Goal: Information Seeking & Learning: Learn about a topic

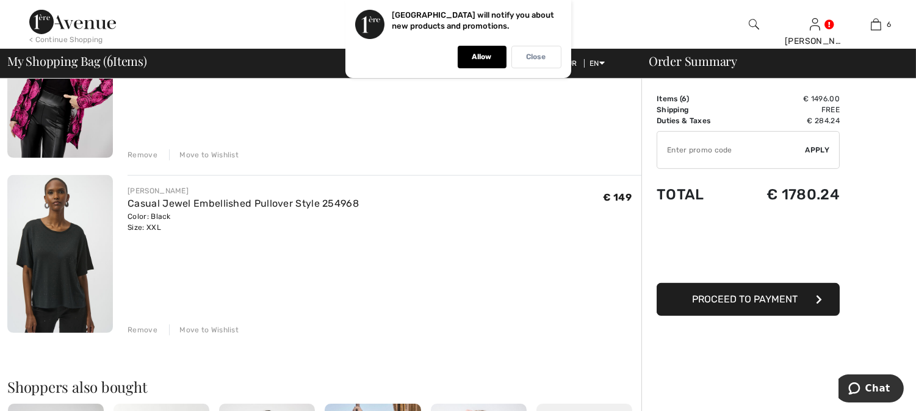
click at [532, 53] on p "Close" at bounding box center [537, 56] width 20 height 9
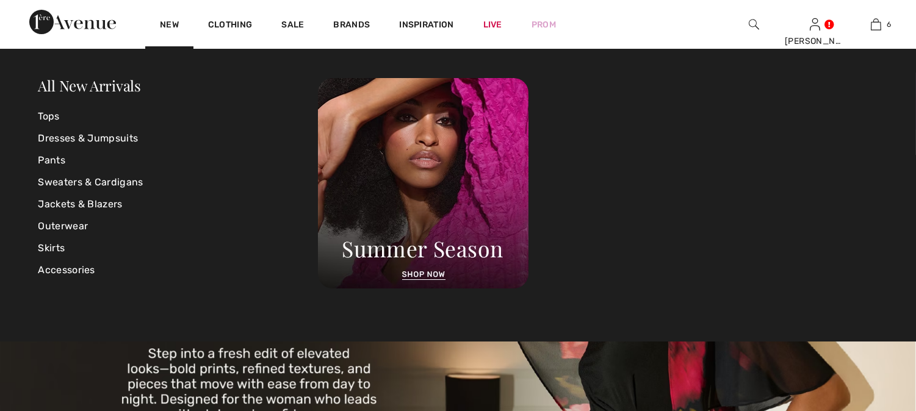
click at [164, 24] on link "New" at bounding box center [169, 26] width 19 height 13
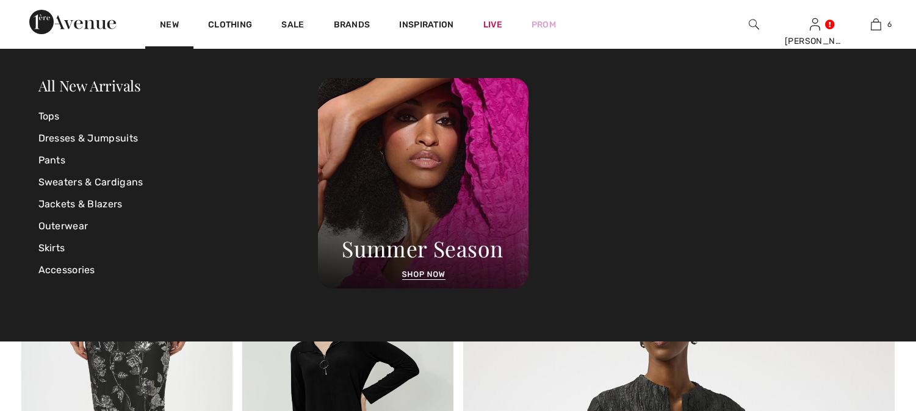
click at [71, 84] on link "All New Arrivals" at bounding box center [89, 86] width 103 height 20
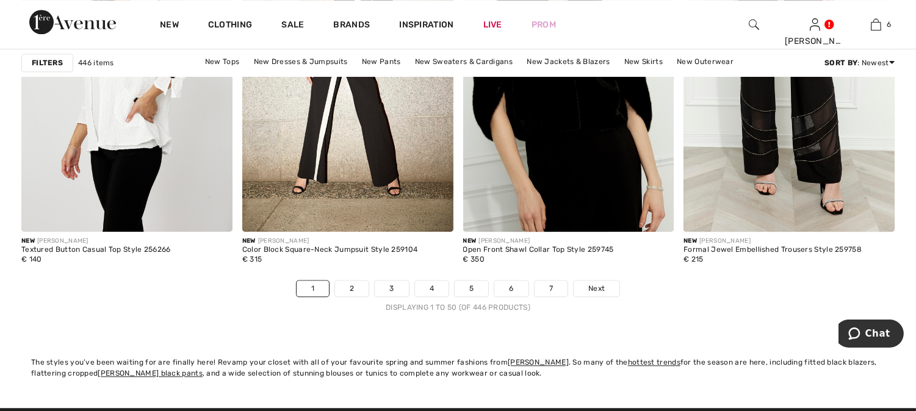
scroll to position [5696, 0]
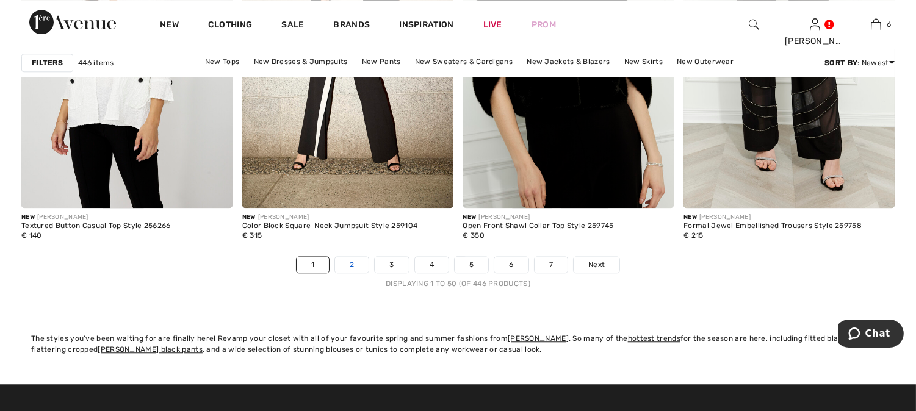
click at [339, 264] on link "2" at bounding box center [352, 265] width 34 height 16
